Goal: Find specific page/section: Find specific page/section

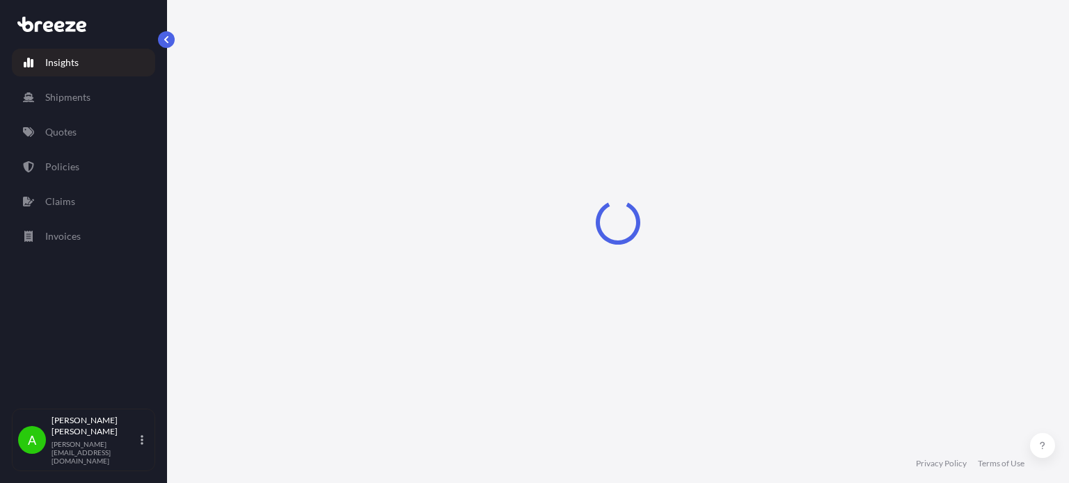
select select "2025"
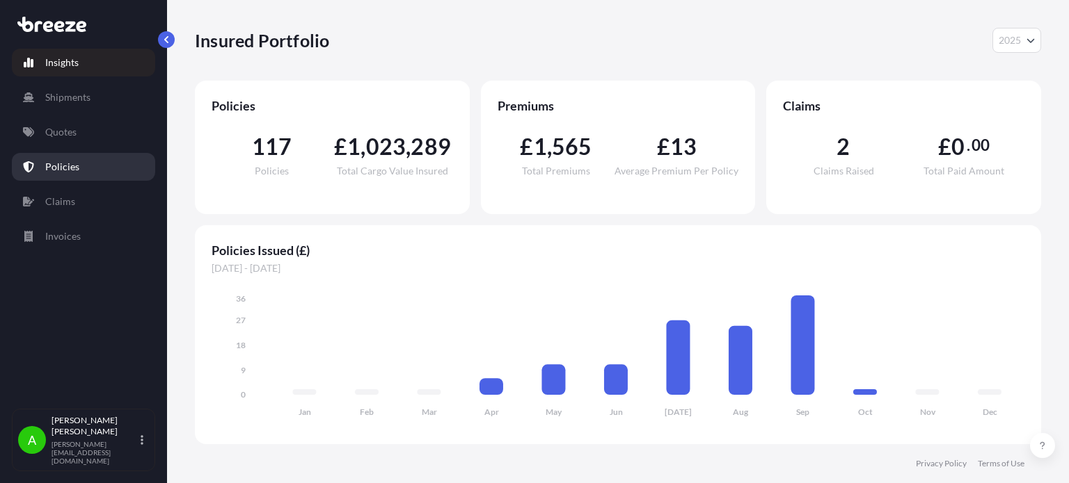
click at [86, 163] on link "Policies" at bounding box center [83, 167] width 143 height 28
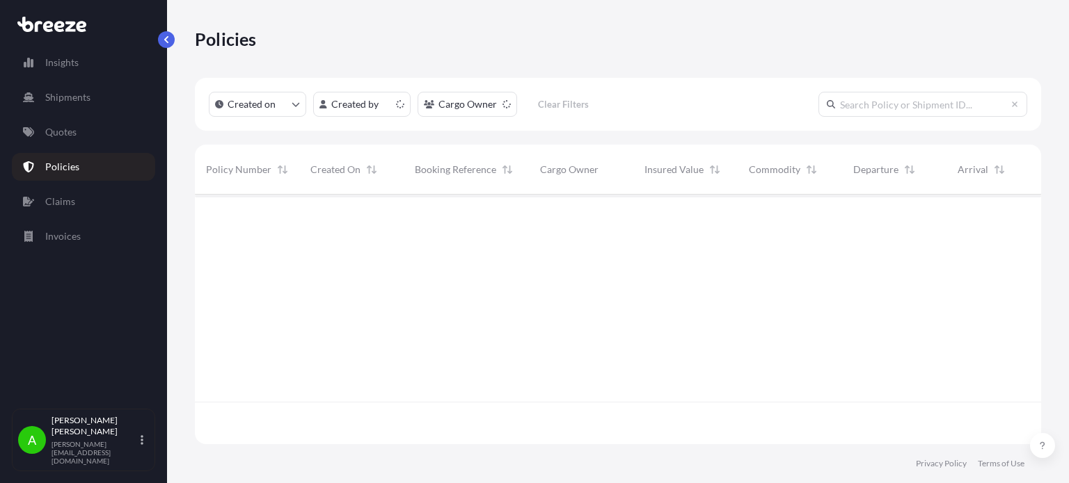
scroll to position [247, 835]
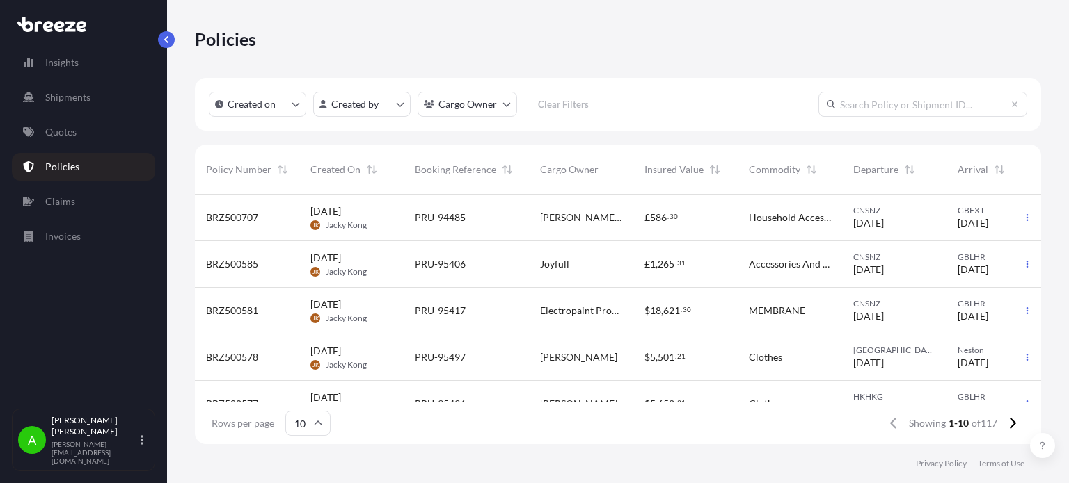
click at [481, 113] on html "Insights Shipments Quotes Policies Claims Invoices A [PERSON_NAME] [PERSON_NAME…" at bounding box center [534, 241] width 1069 height 483
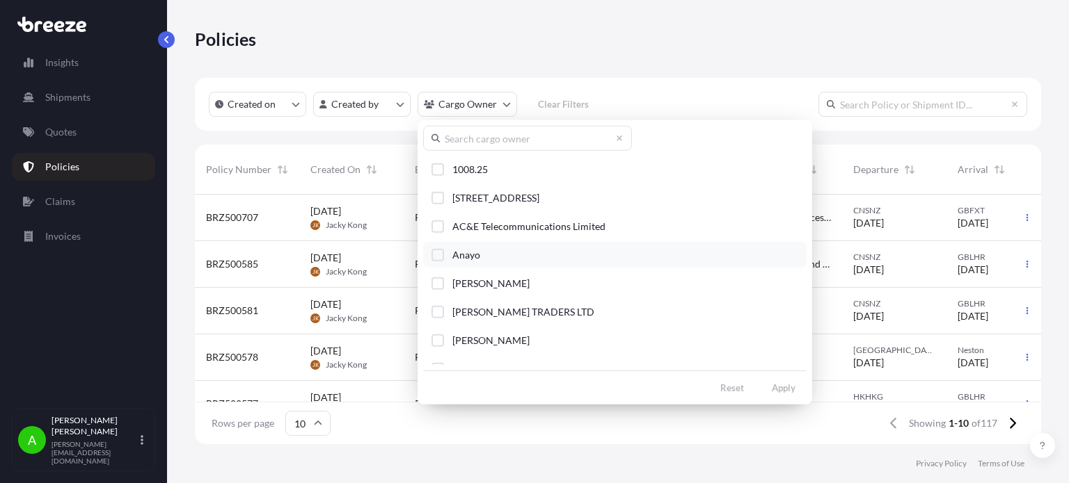
scroll to position [209, 0]
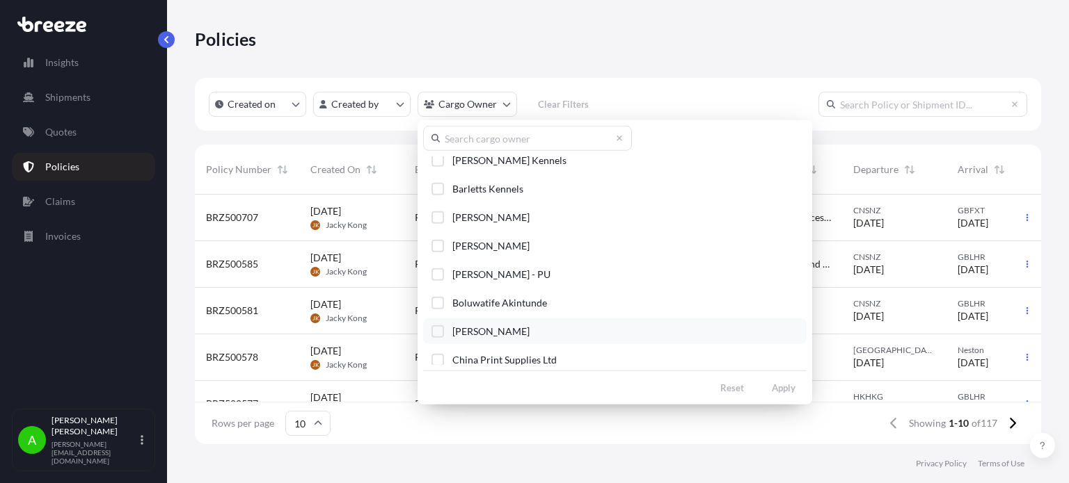
click at [520, 328] on span "[PERSON_NAME]" at bounding box center [490, 332] width 77 height 14
